Goal: Information Seeking & Learning: Learn about a topic

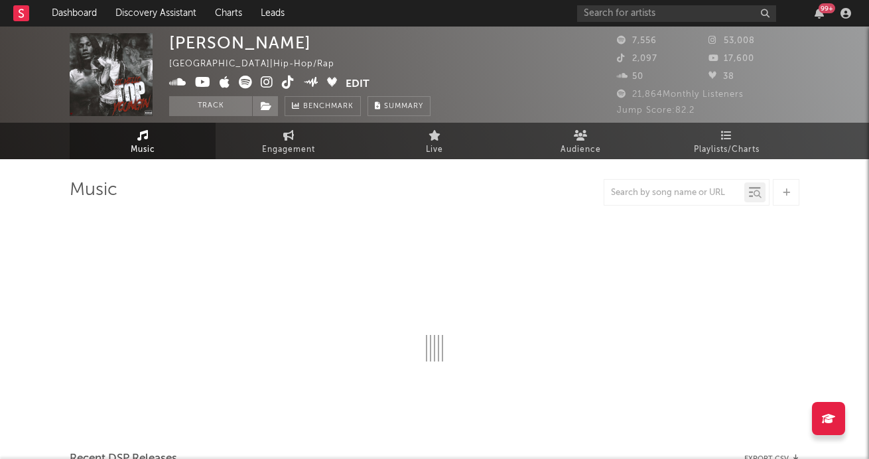
select select "6m"
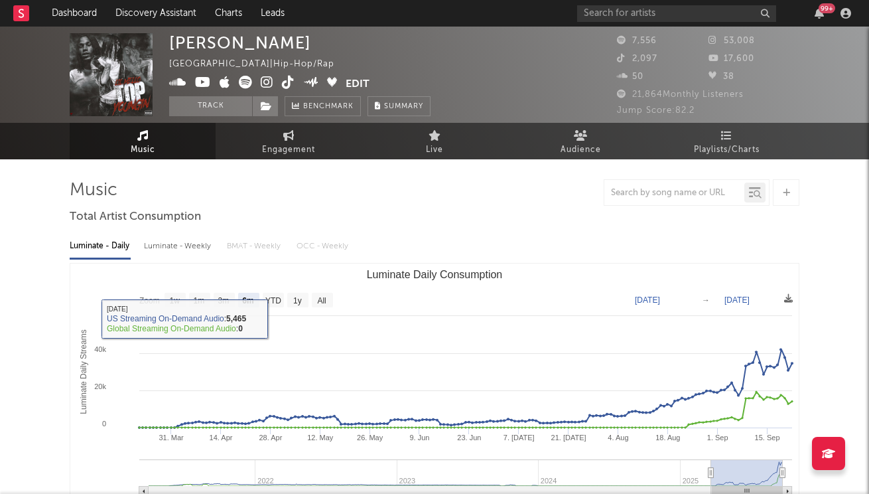
click at [188, 244] on div "Luminate - Weekly" at bounding box center [179, 246] width 70 height 23
select select "6m"
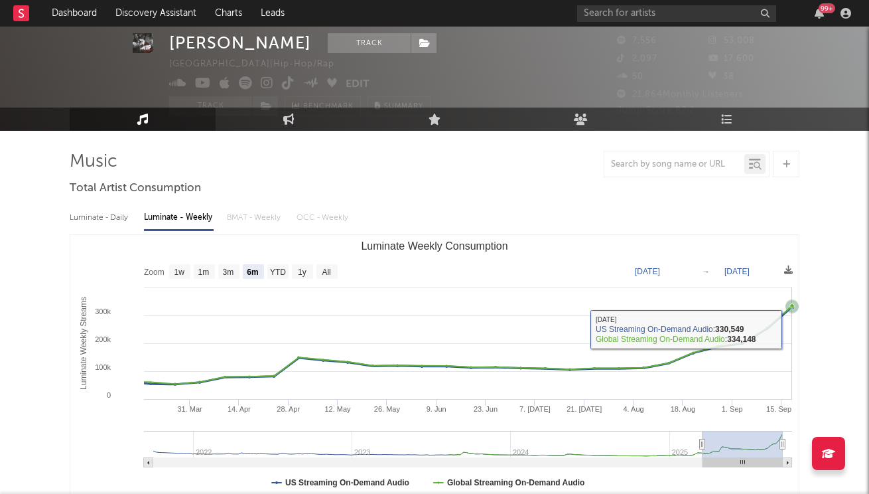
scroll to position [31, 0]
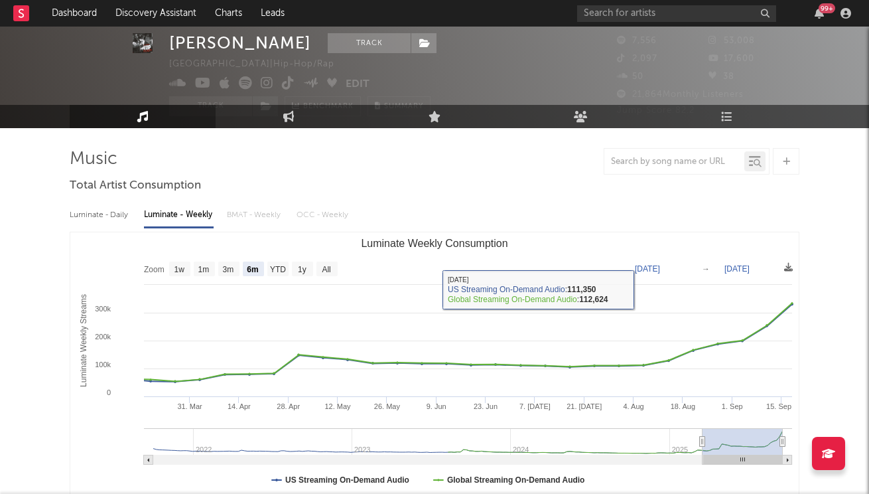
click at [93, 217] on div "Luminate - Daily" at bounding box center [100, 215] width 61 height 23
select select "6m"
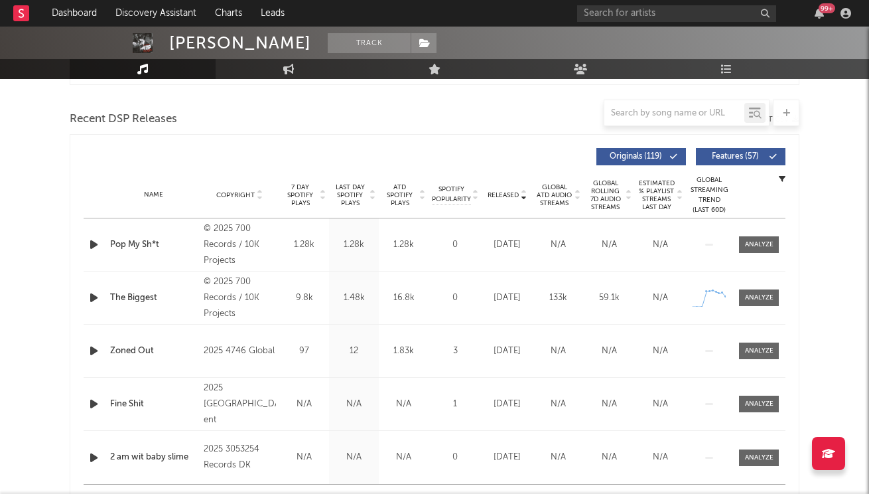
scroll to position [462, 0]
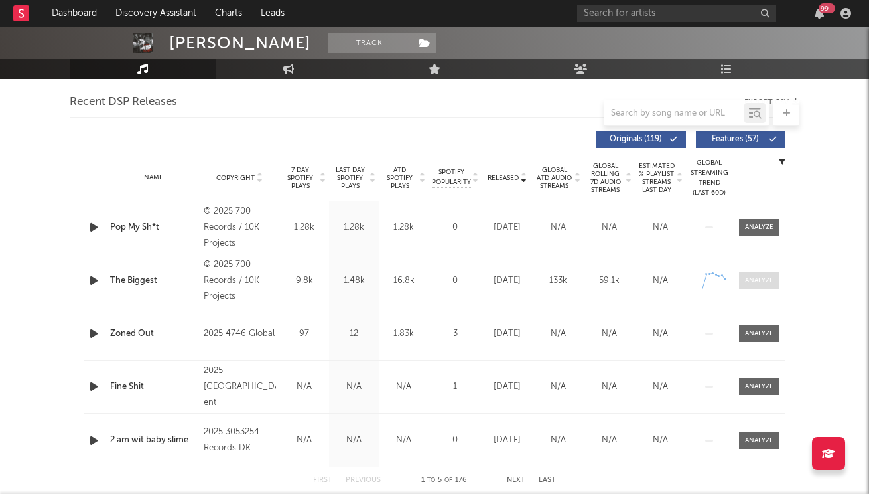
click at [750, 283] on div at bounding box center [759, 280] width 29 height 10
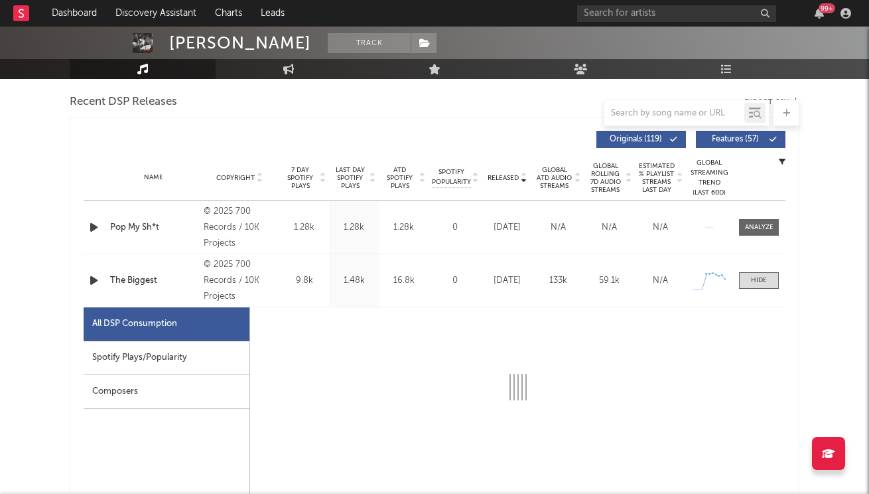
select select "1w"
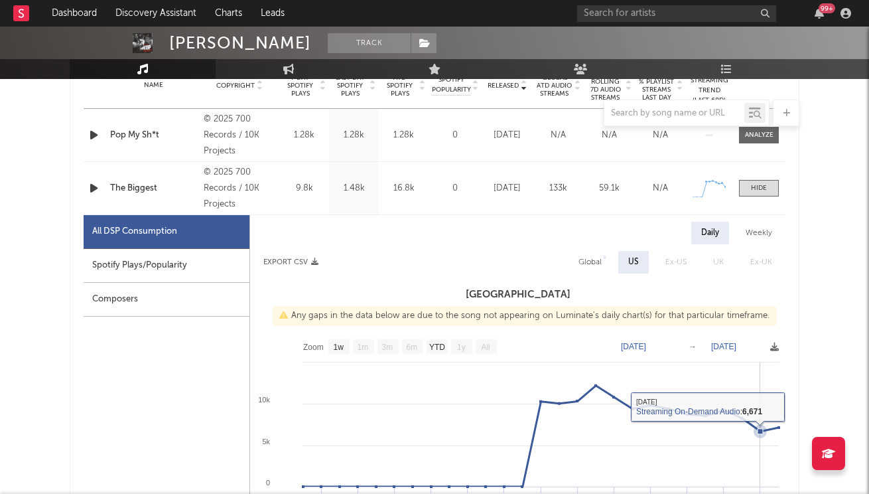
scroll to position [511, 0]
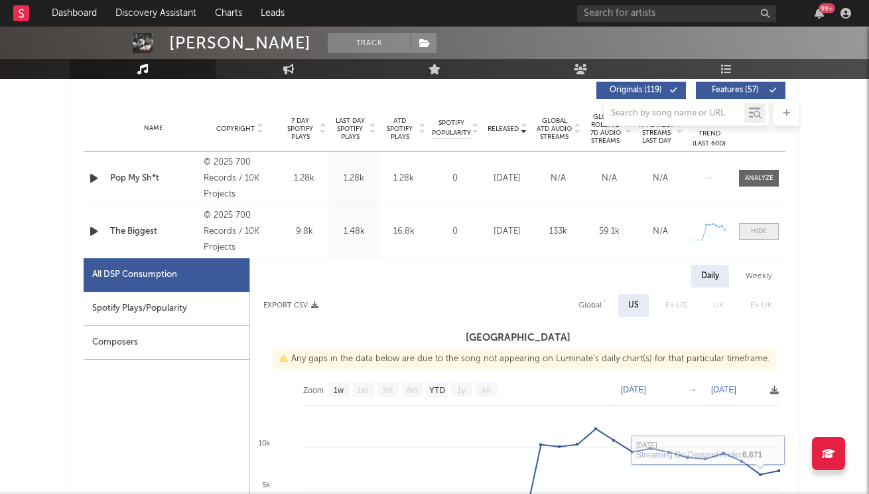
click at [764, 235] on div at bounding box center [759, 231] width 16 height 10
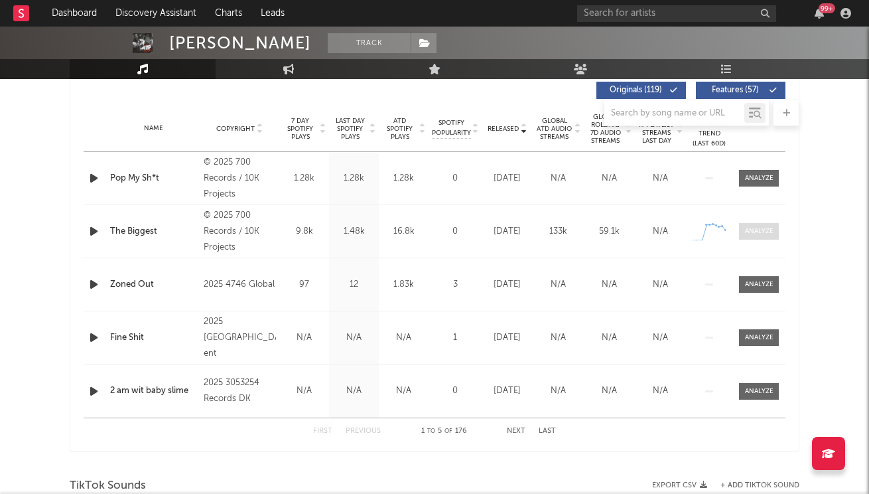
click at [754, 231] on div at bounding box center [759, 231] width 29 height 10
select select "1w"
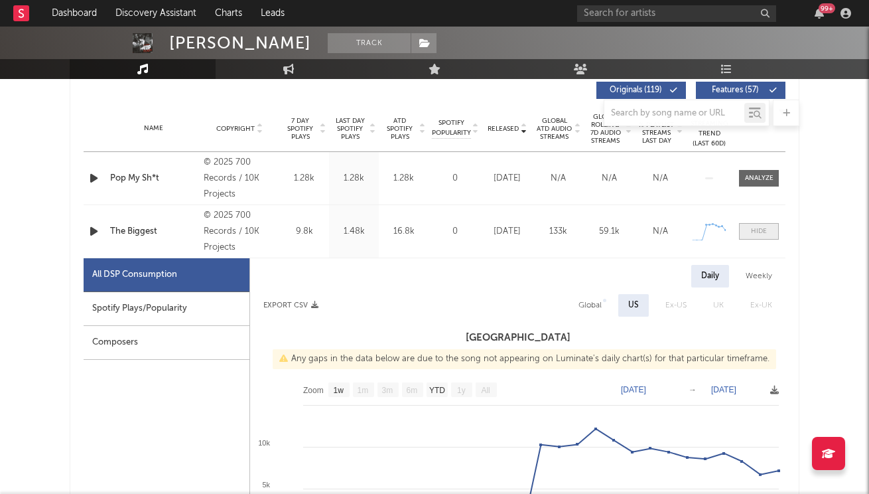
click at [762, 225] on span at bounding box center [759, 231] width 40 height 17
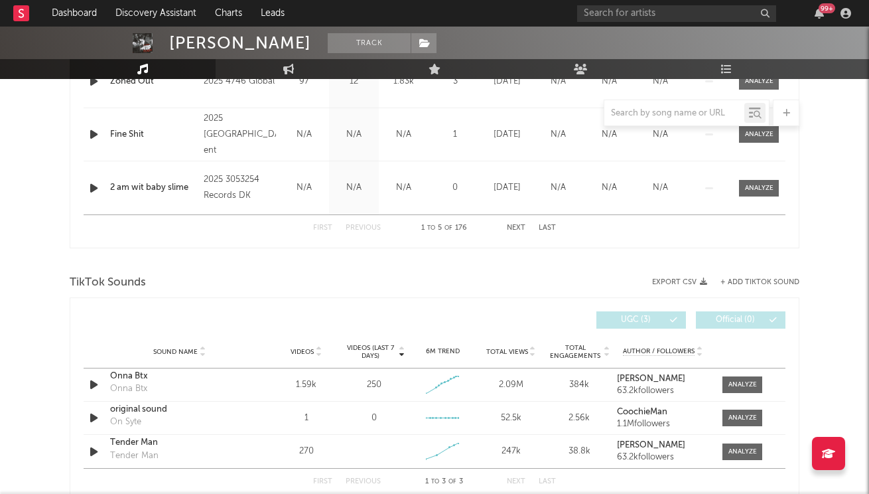
scroll to position [767, 0]
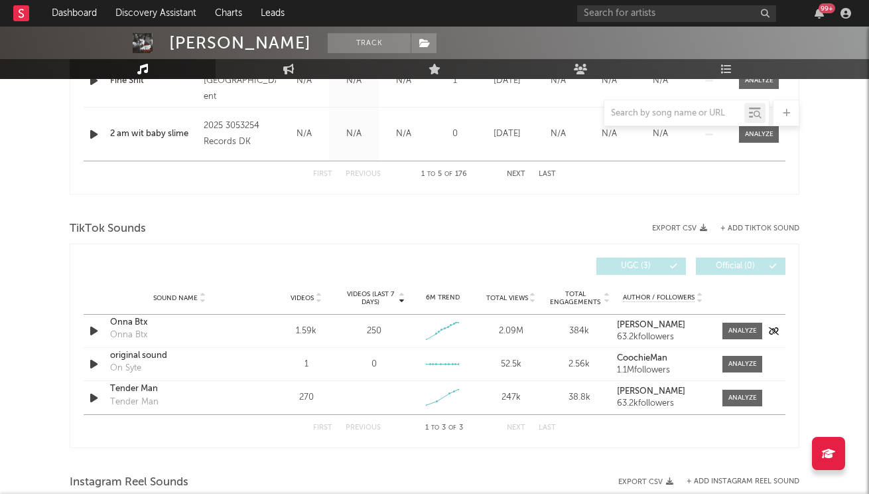
click at [121, 327] on div "Onna Btx" at bounding box center [179, 322] width 139 height 13
click at [165, 371] on div "original sound On Syte" at bounding box center [179, 364] width 139 height 31
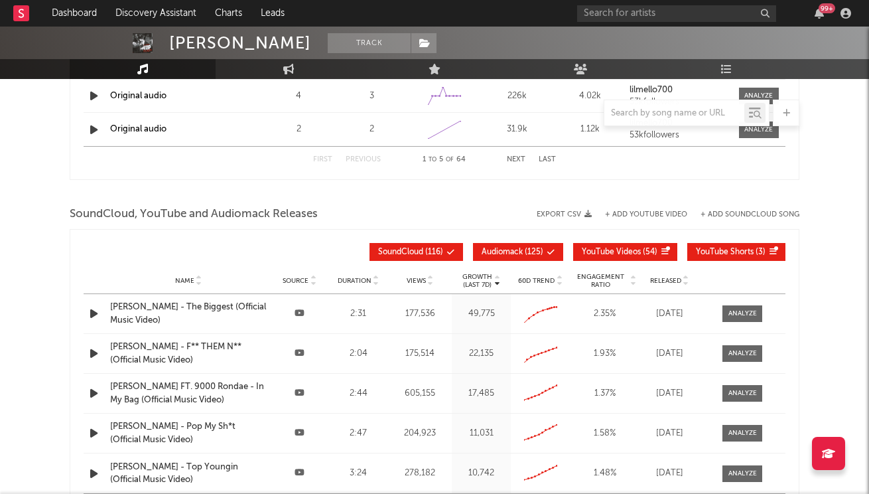
scroll to position [1339, 0]
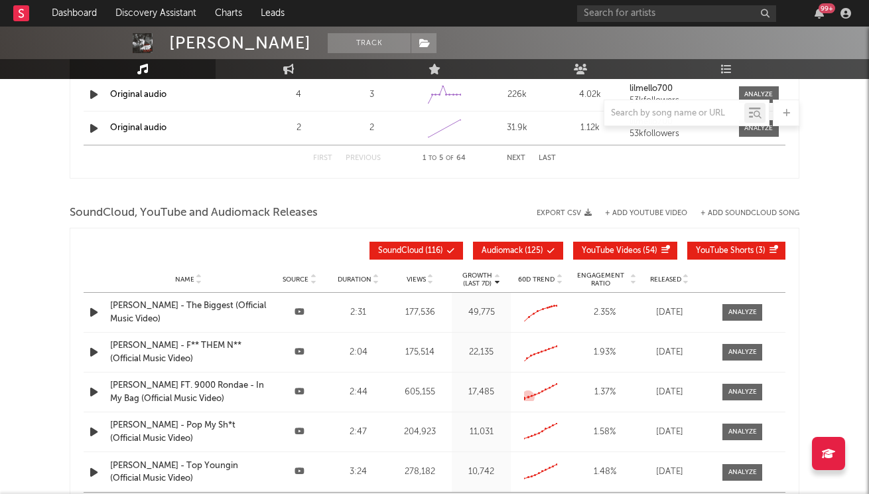
click at [529, 398] on icon at bounding box center [528, 396] width 3 height 3
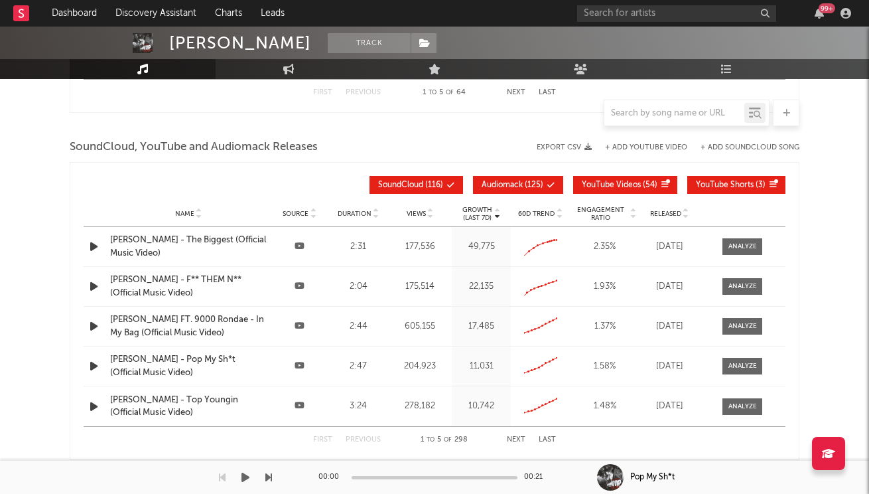
scroll to position [1411, 0]
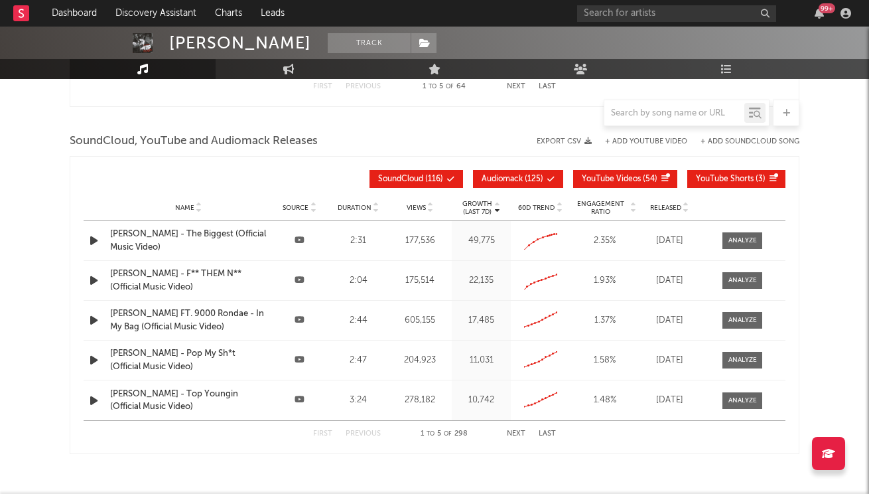
click at [512, 433] on button "Next" at bounding box center [516, 433] width 19 height 7
click at [516, 431] on button "Next" at bounding box center [516, 433] width 19 height 7
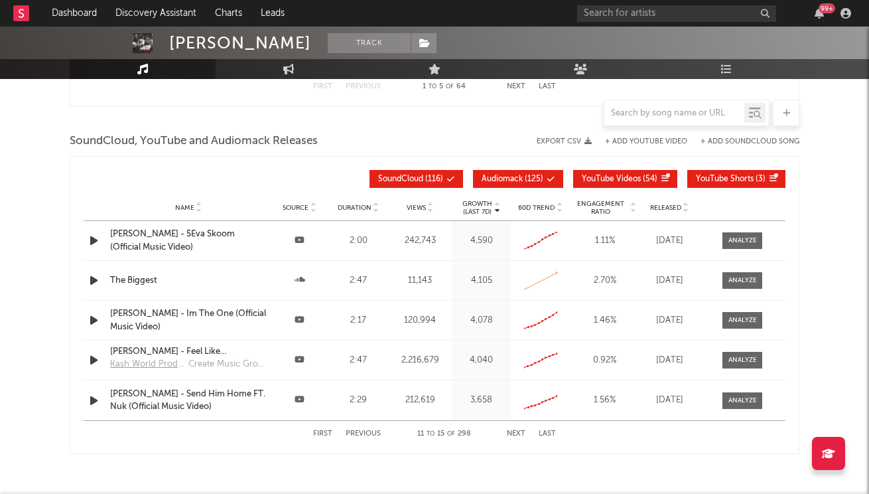
click at [521, 433] on button "Next" at bounding box center [516, 433] width 19 height 7
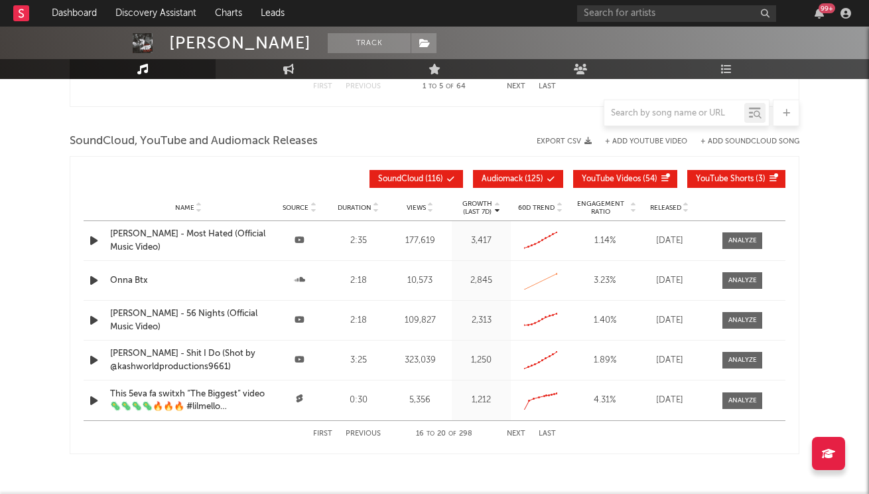
click at [348, 431] on button "Previous" at bounding box center [363, 433] width 35 height 7
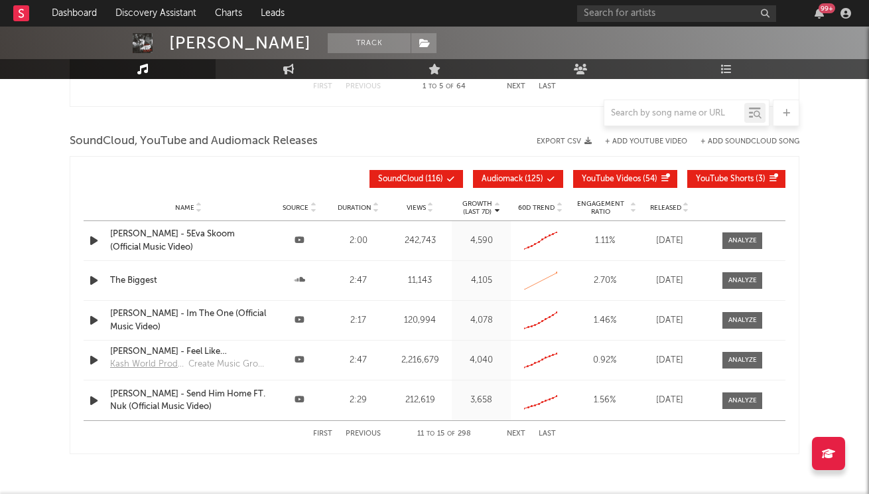
click at [512, 434] on button "Next" at bounding box center [516, 433] width 19 height 7
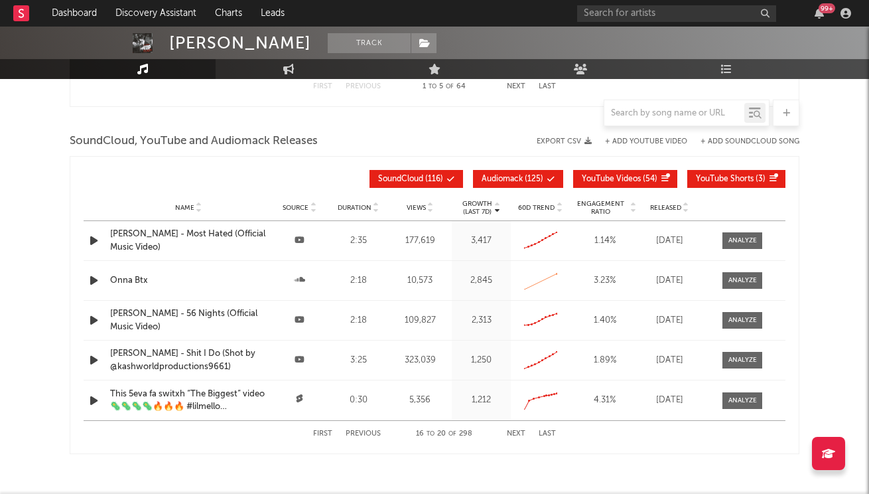
click at [512, 434] on button "Next" at bounding box center [516, 433] width 19 height 7
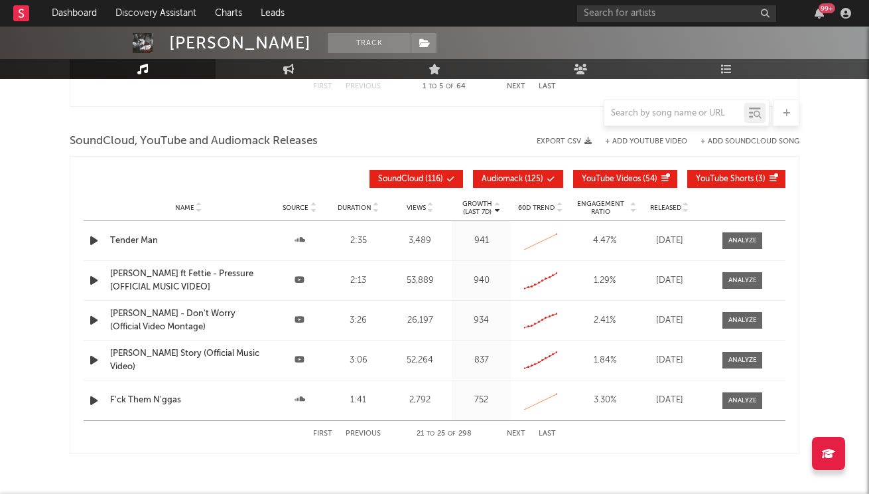
click at [512, 434] on button "Next" at bounding box center [516, 433] width 19 height 7
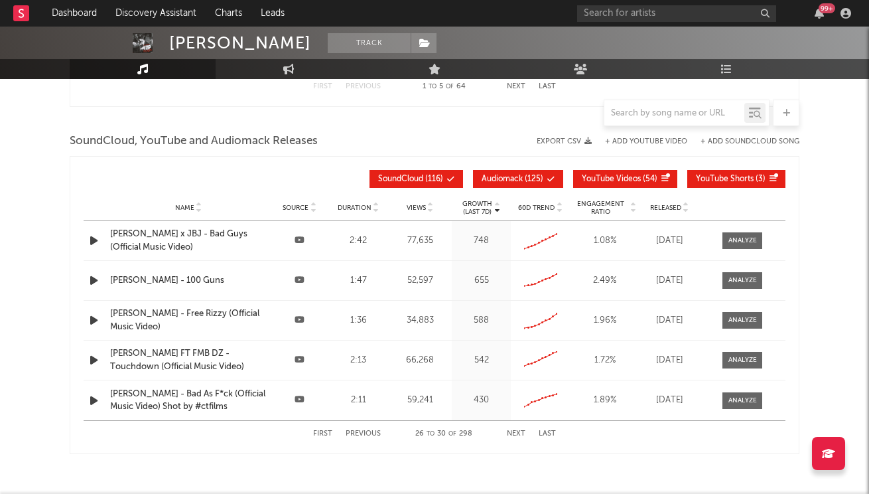
click at [512, 434] on button "Next" at bounding box center [516, 433] width 19 height 7
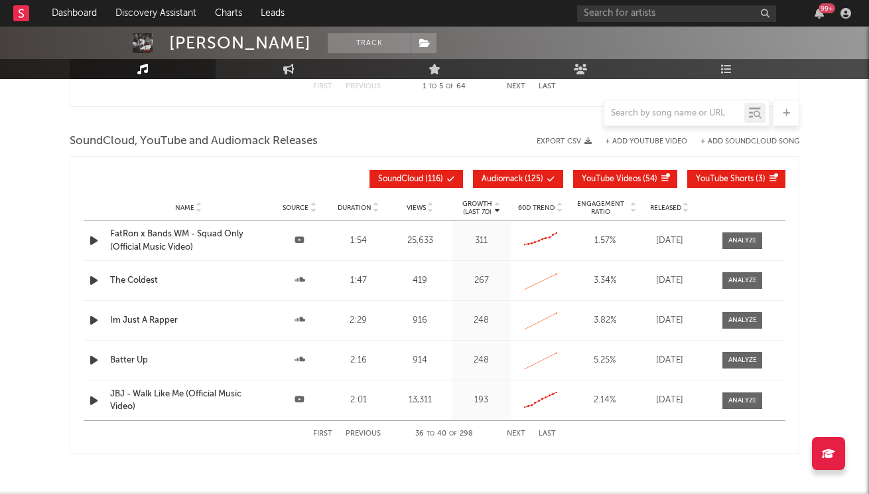
click at [512, 434] on button "Next" at bounding box center [516, 433] width 19 height 7
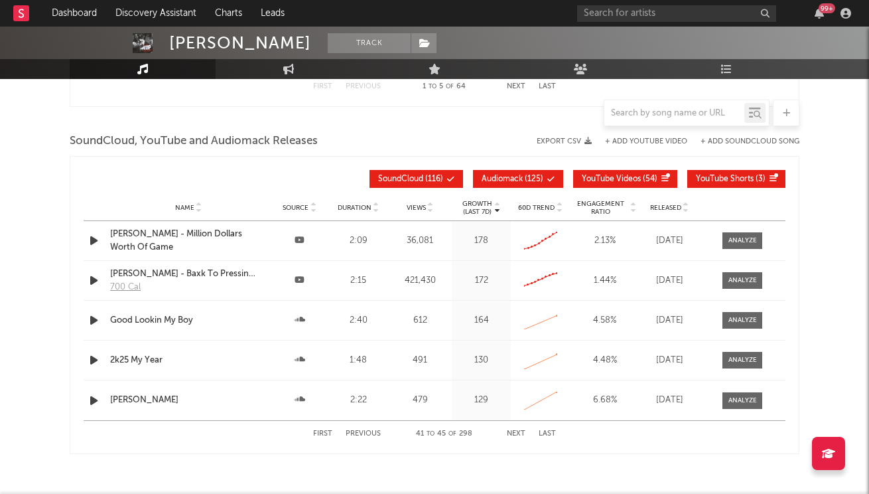
click at [512, 434] on button "Next" at bounding box center [516, 433] width 19 height 7
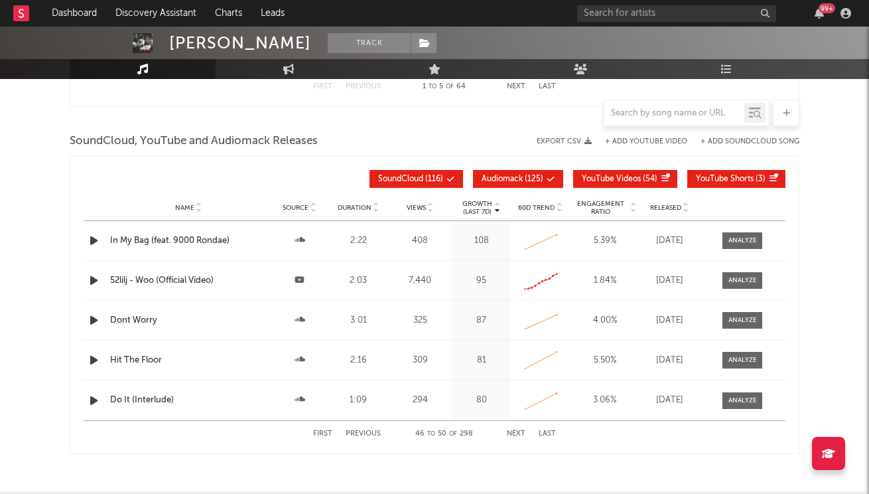
click at [512, 434] on button "Next" at bounding box center [516, 433] width 19 height 7
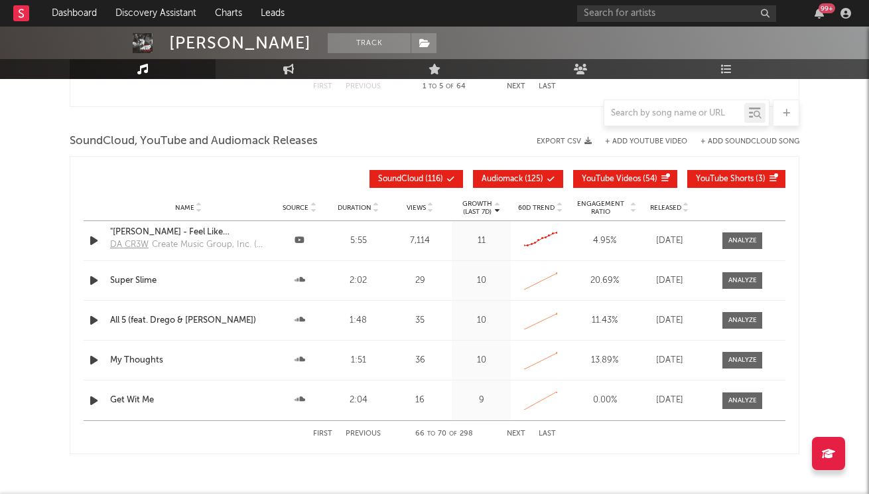
click at [512, 434] on button "Next" at bounding box center [516, 433] width 19 height 7
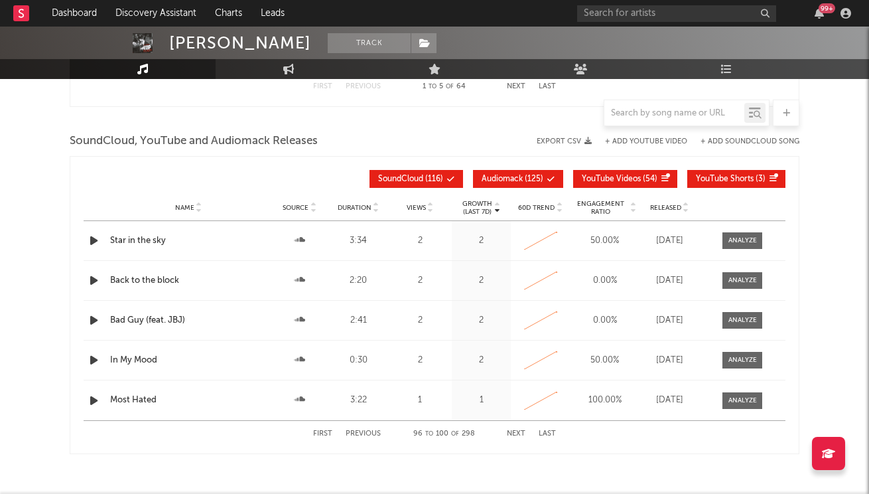
click at [512, 434] on button "Next" at bounding box center [516, 433] width 19 height 7
click at [316, 434] on button "First" at bounding box center [322, 433] width 19 height 7
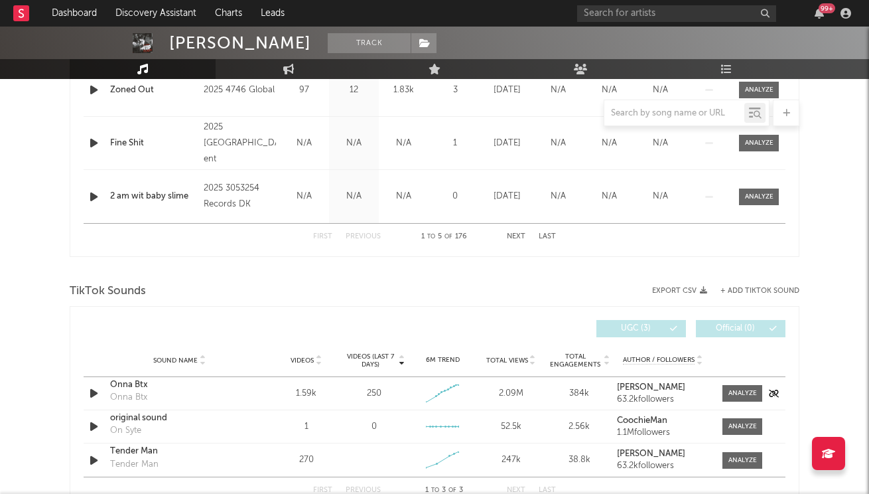
scroll to position [700, 0]
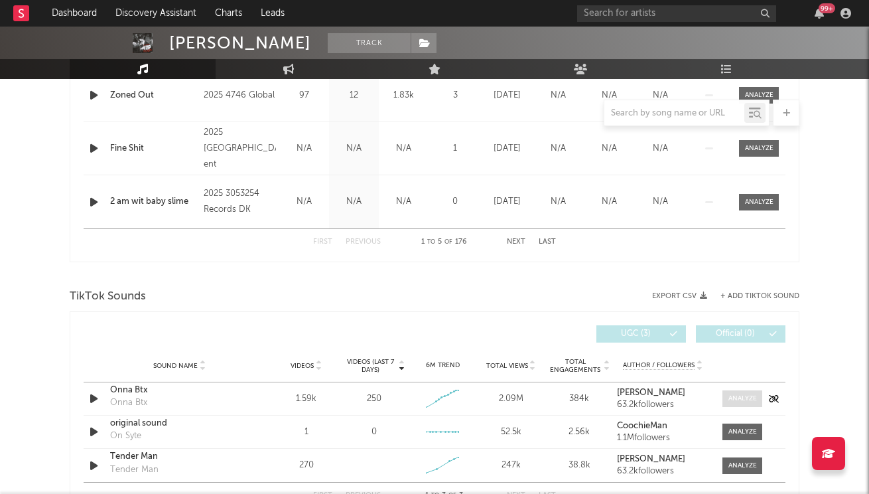
click at [742, 405] on span at bounding box center [742, 398] width 40 height 17
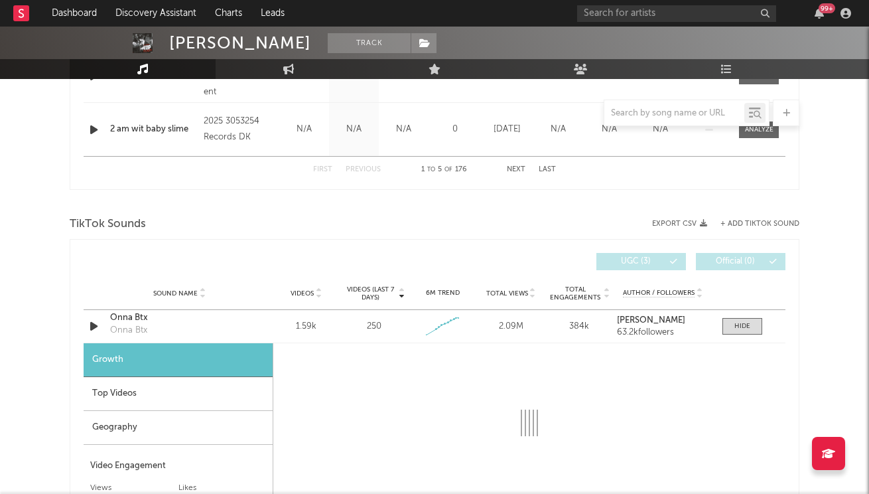
scroll to position [959, 0]
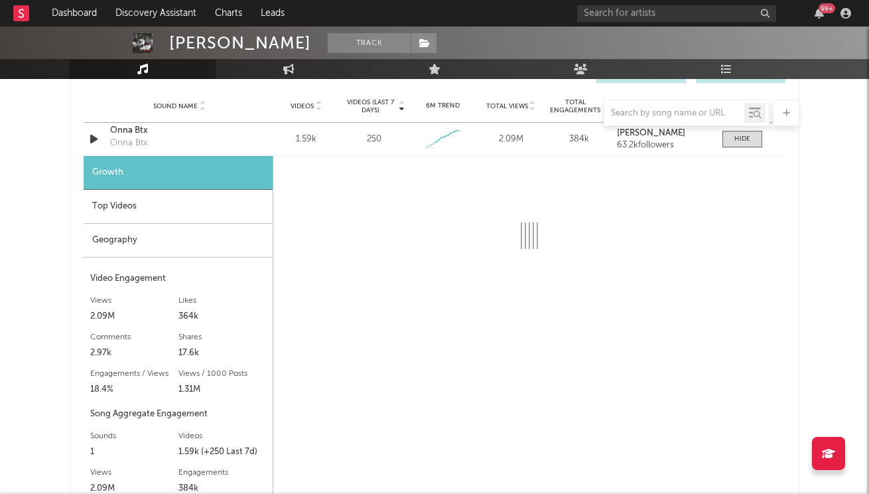
select select "1w"
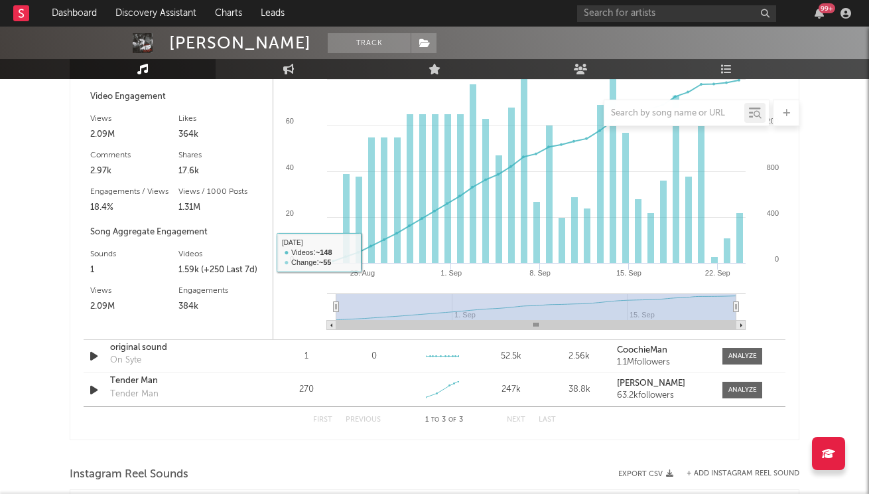
scroll to position [1098, 0]
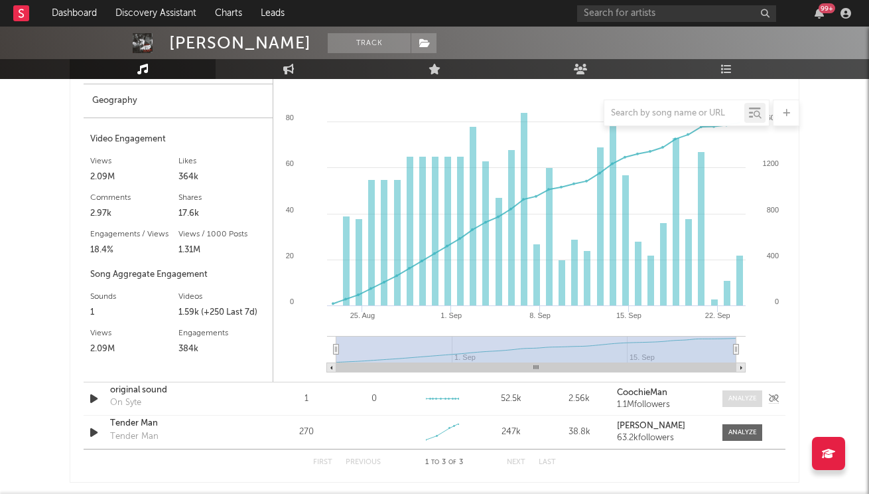
click at [743, 403] on div at bounding box center [742, 398] width 29 height 10
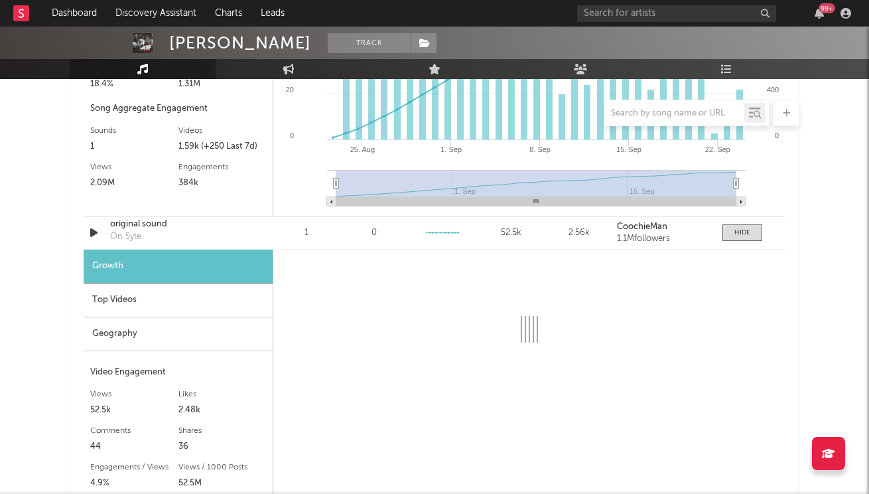
scroll to position [1340, 0]
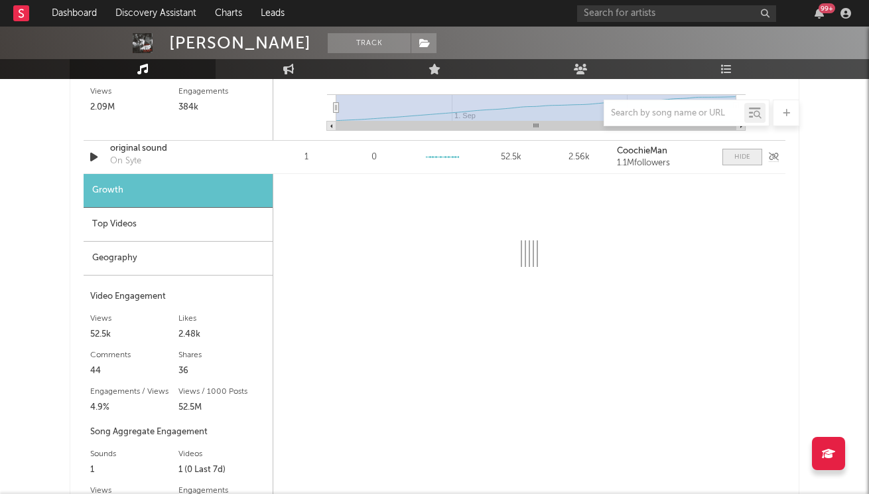
click at [730, 162] on span at bounding box center [742, 157] width 40 height 17
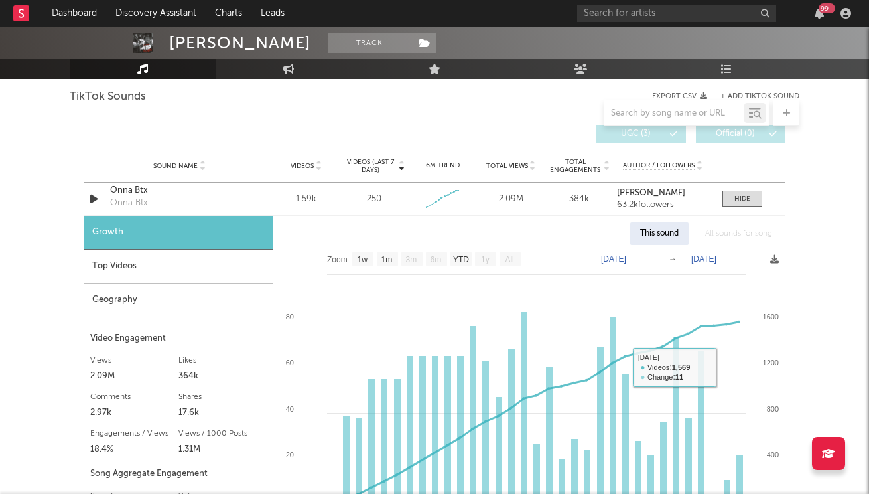
scroll to position [880, 0]
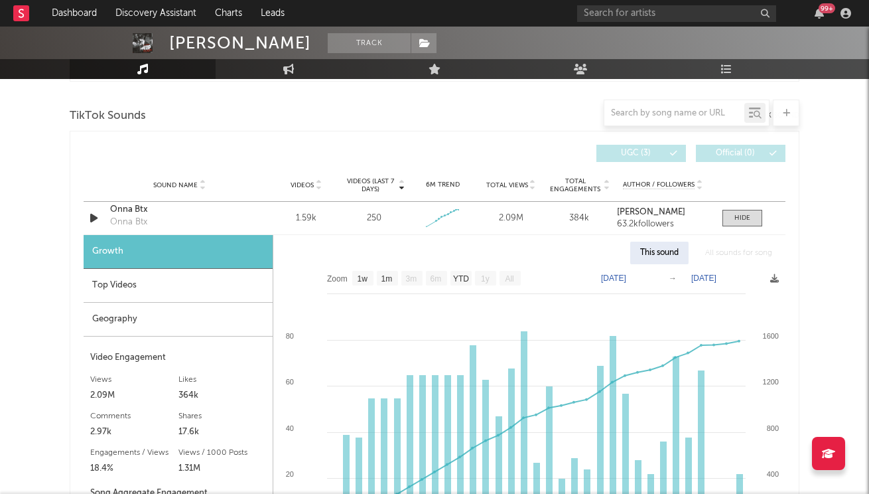
click at [635, 255] on div "This sound" at bounding box center [659, 252] width 58 height 23
click at [667, 250] on div "This sound" at bounding box center [659, 252] width 58 height 23
click at [211, 283] on div "Top Videos" at bounding box center [178, 286] width 189 height 34
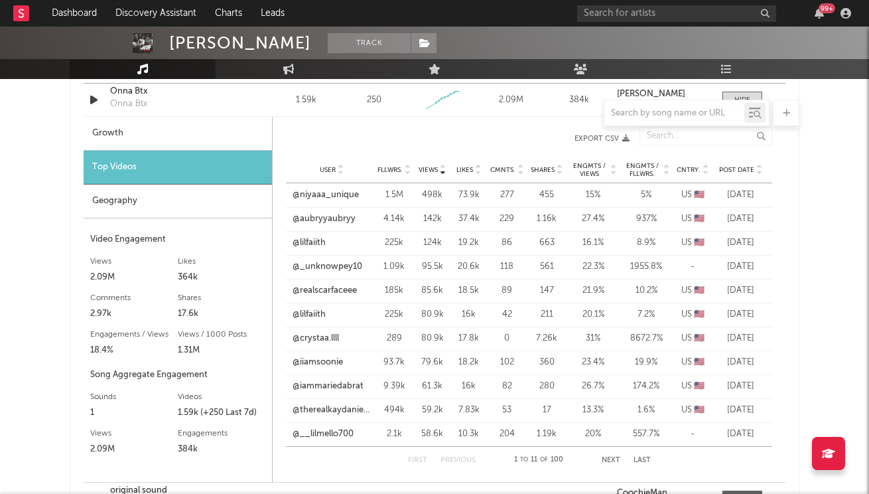
scroll to position [930, 0]
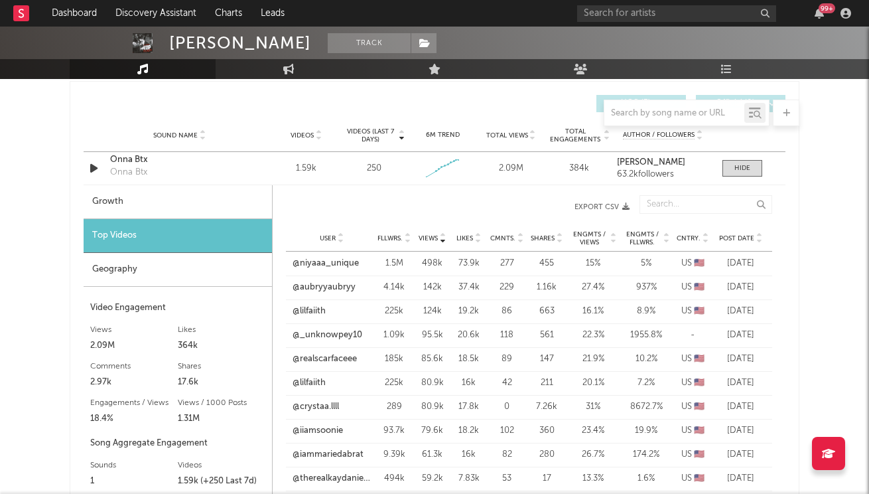
click at [206, 287] on div "Growth Top Videos Geography Video Engagement Views 2.09M Likes 364k Likes 364k …" at bounding box center [178, 367] width 189 height 365
click at [197, 273] on div "Geography" at bounding box center [178, 270] width 188 height 34
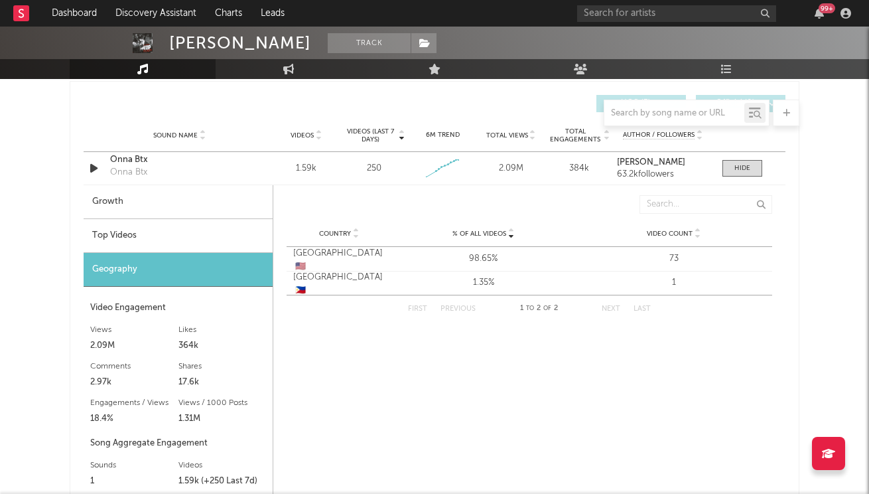
click at [200, 224] on div "Top Videos" at bounding box center [178, 236] width 189 height 34
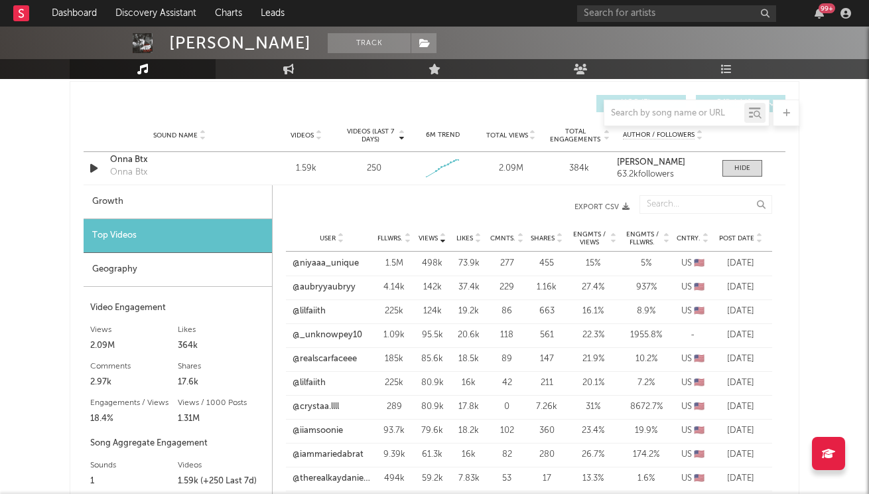
click at [190, 266] on div "Geography" at bounding box center [178, 270] width 188 height 34
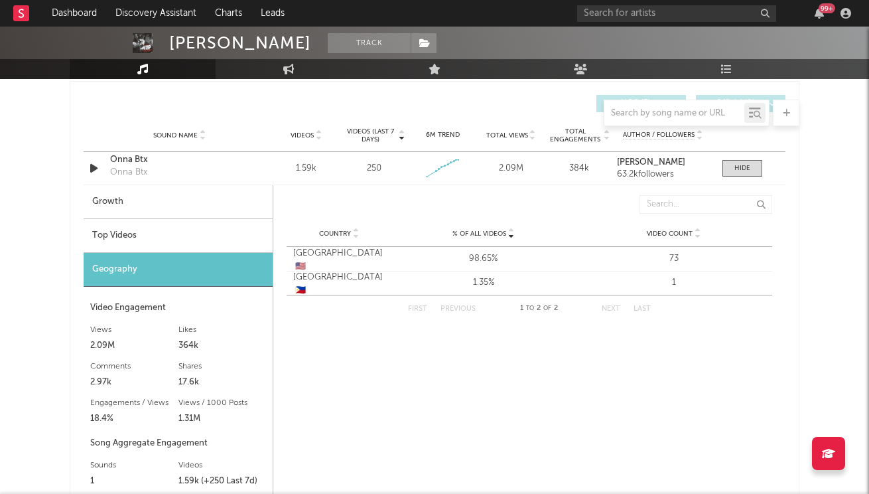
click at [187, 216] on div "Growth" at bounding box center [178, 202] width 189 height 34
select select "1w"
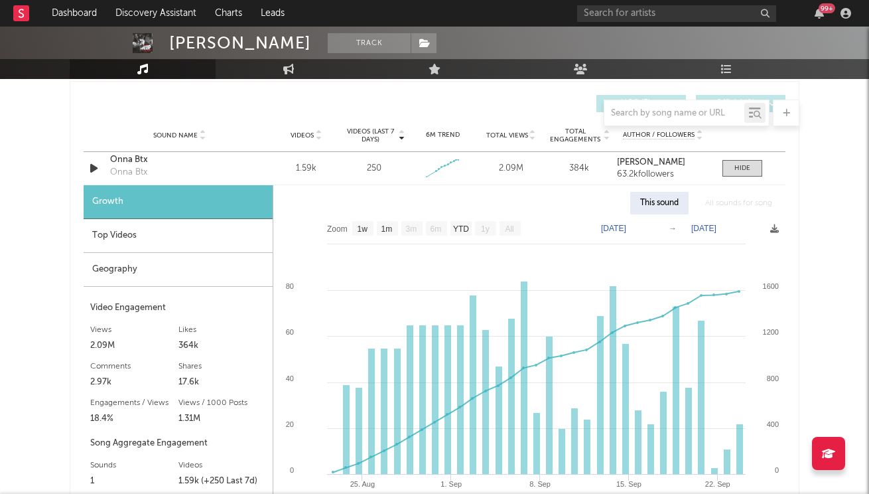
click at [196, 269] on div "Geography" at bounding box center [178, 270] width 189 height 34
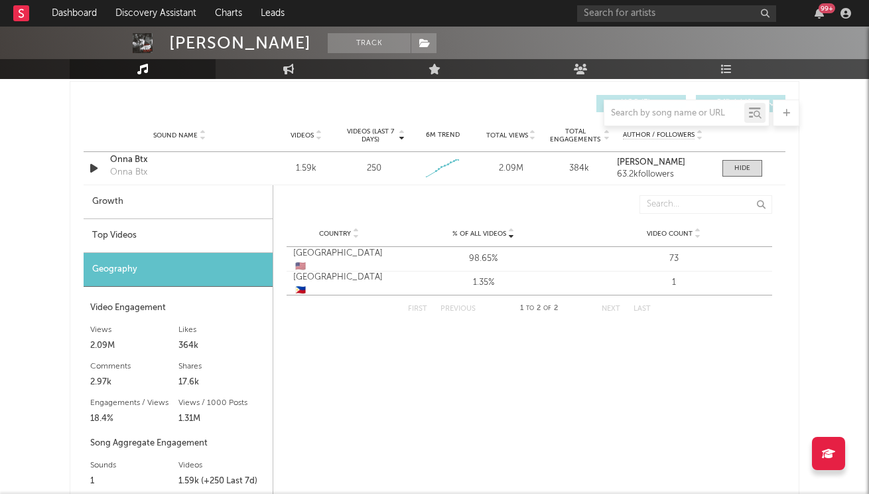
click at [490, 279] on div "1.35%" at bounding box center [483, 282] width 184 height 13
click at [139, 243] on div "Top Videos" at bounding box center [178, 236] width 189 height 34
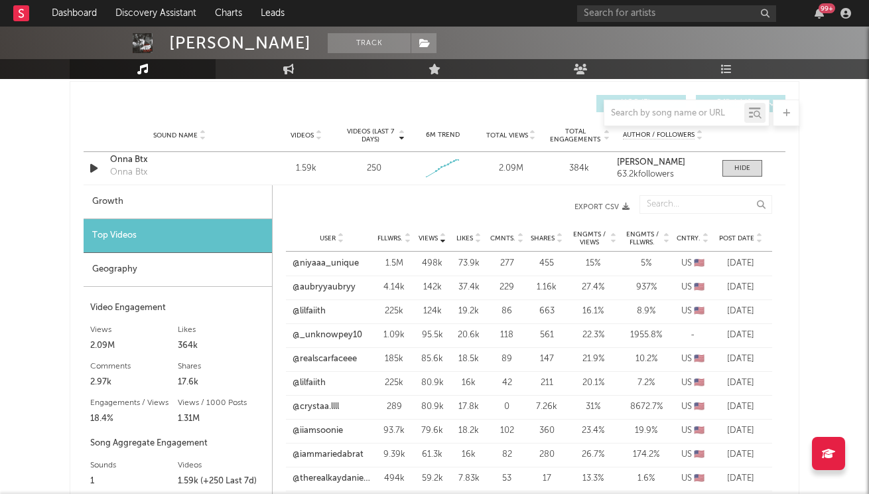
click at [136, 194] on div "Growth" at bounding box center [178, 202] width 188 height 34
select select "1w"
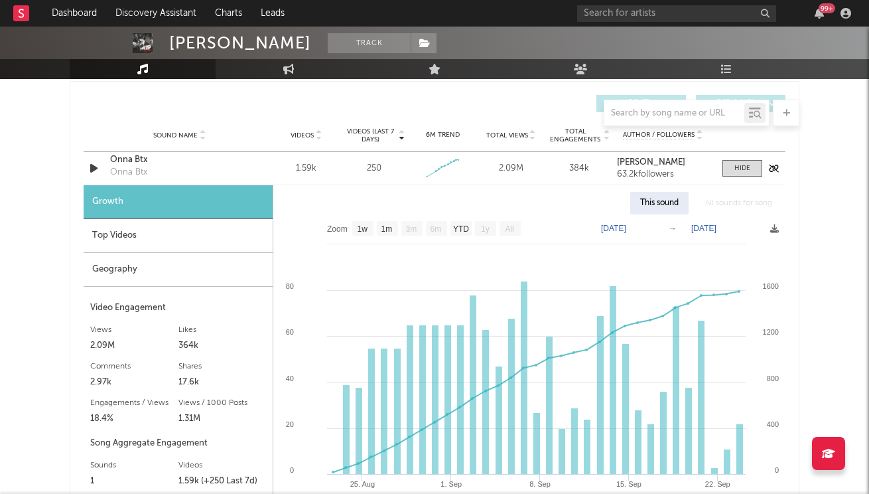
click at [176, 166] on div "Onna Btx" at bounding box center [179, 159] width 139 height 13
click at [730, 168] on span at bounding box center [742, 168] width 40 height 17
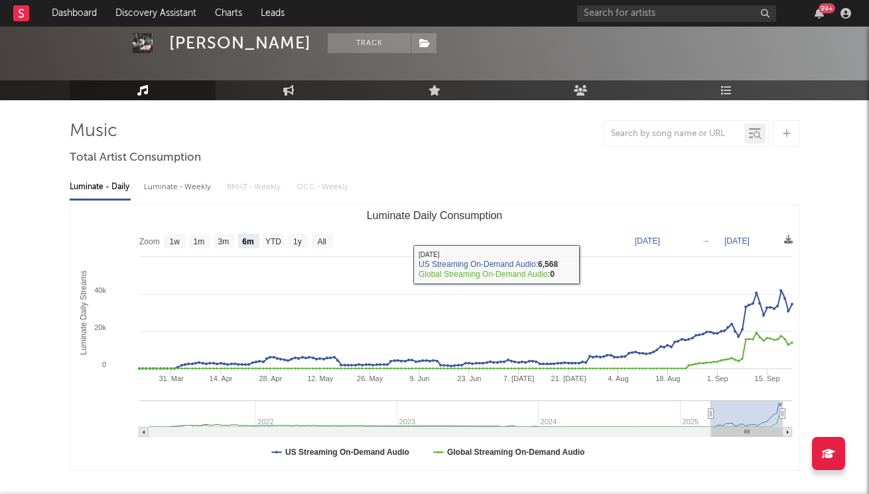
scroll to position [0, 0]
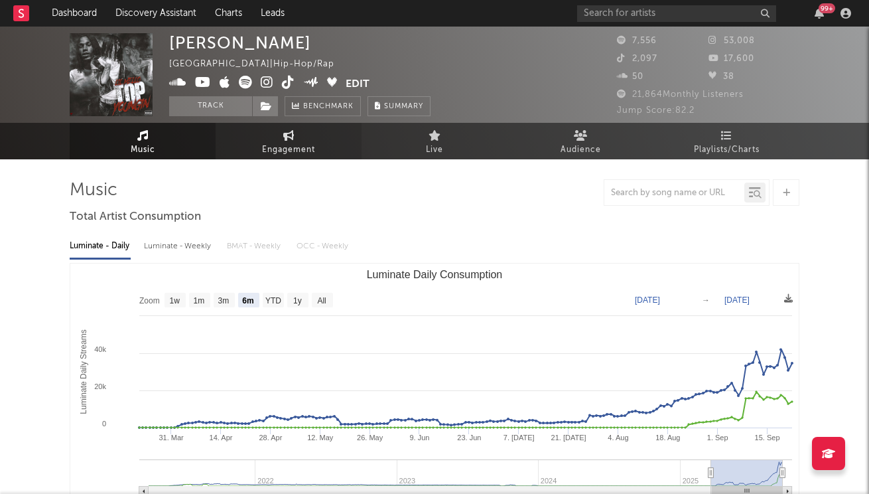
click at [310, 151] on span "Engagement" at bounding box center [288, 150] width 53 height 16
select select "1w"
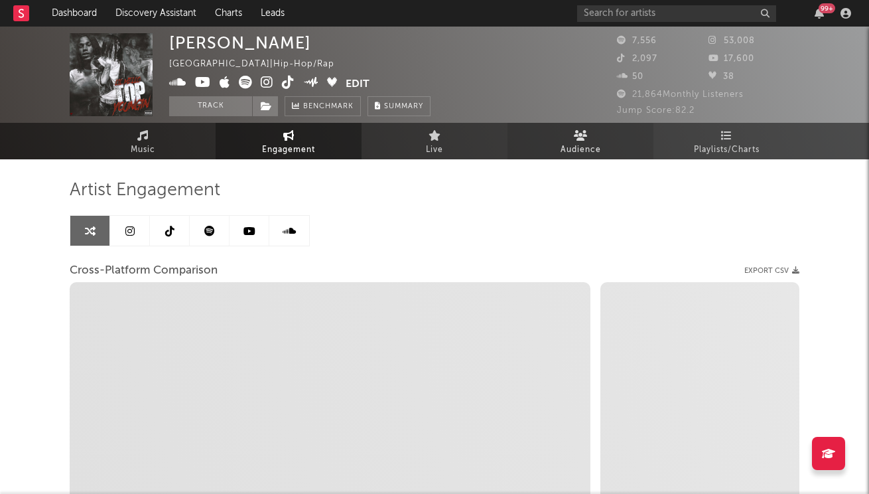
click at [552, 145] on link "Audience" at bounding box center [580, 141] width 146 height 36
